Goal: Task Accomplishment & Management: Complete application form

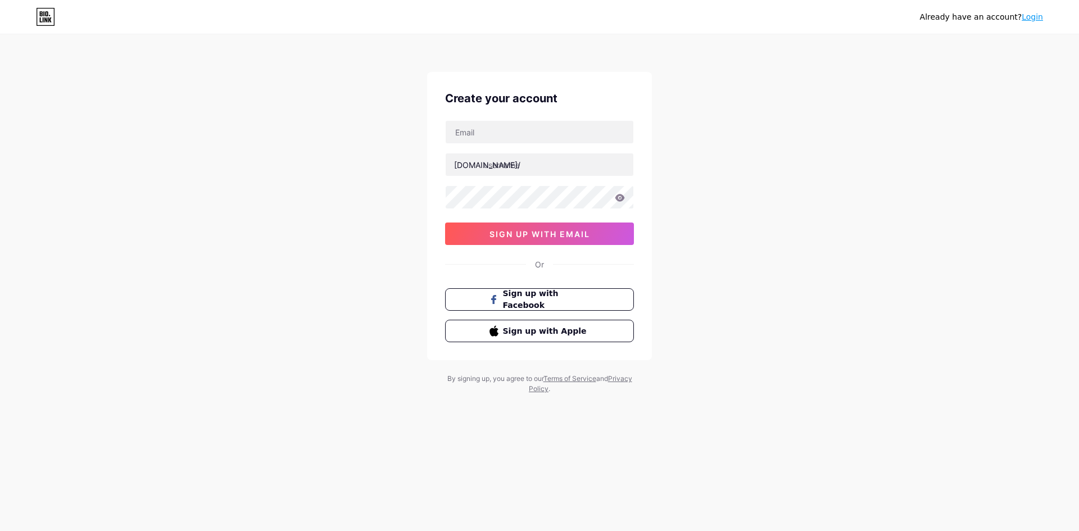
click at [496, 119] on div "Create your account [DOMAIN_NAME]/ 0cAFcWeA6-AYKFx3VBGKHsKIWqfRVvEpyQWqBLmxm5Xk…" at bounding box center [539, 216] width 225 height 288
click at [498, 137] on input "text" at bounding box center [539, 132] width 188 height 22
type input "[EMAIL_ADDRESS][DOMAIN_NAME]"
click at [489, 167] on input "text" at bounding box center [539, 164] width 188 height 22
paste input "creditcardlegalclinic"
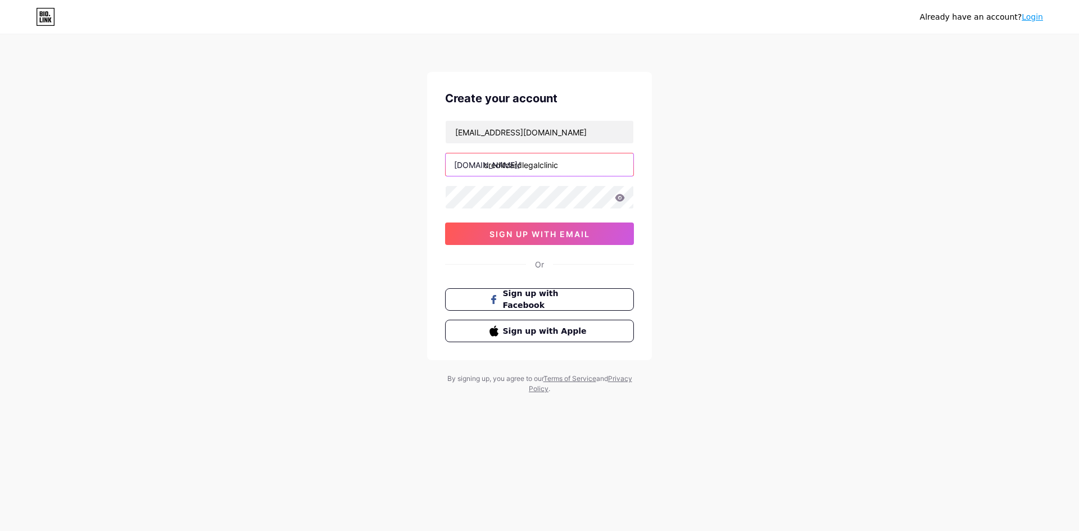
type input "creditcardlegalclinic"
click at [505, 228] on button "sign up with email" at bounding box center [539, 233] width 189 height 22
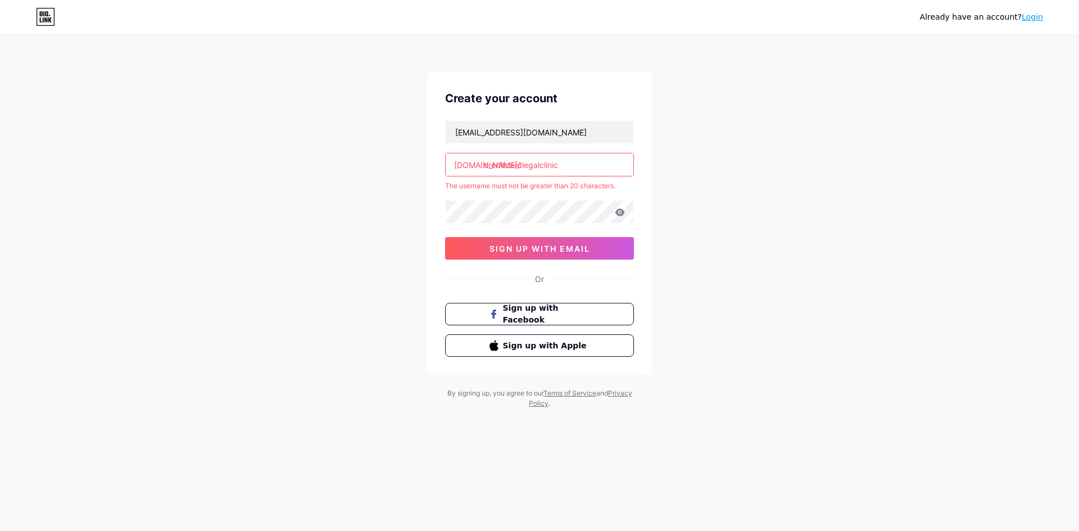
drag, startPoint x: 539, startPoint y: 164, endPoint x: 835, endPoint y: 197, distance: 297.3
click at [835, 197] on div "Already have an account? Login Create your account [EMAIL_ADDRESS][DOMAIN_NAME]…" at bounding box center [539, 222] width 1079 height 444
type input "creditcardlegal"
click at [520, 248] on span "sign up with email" at bounding box center [539, 249] width 101 height 10
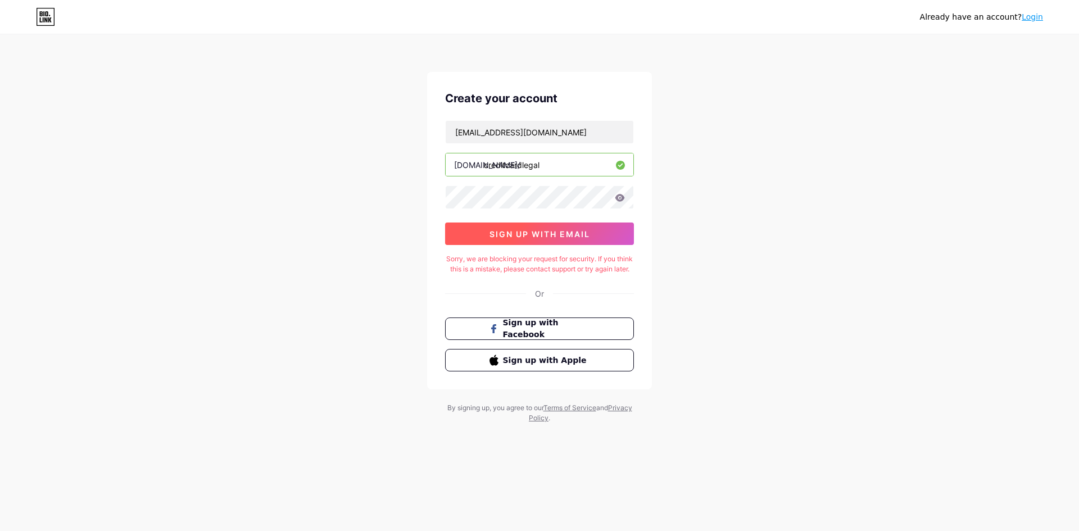
click at [547, 238] on span "sign up with email" at bounding box center [539, 234] width 101 height 10
click at [549, 240] on button "sign up with email" at bounding box center [539, 233] width 189 height 22
